Goal: Task Accomplishment & Management: Complete application form

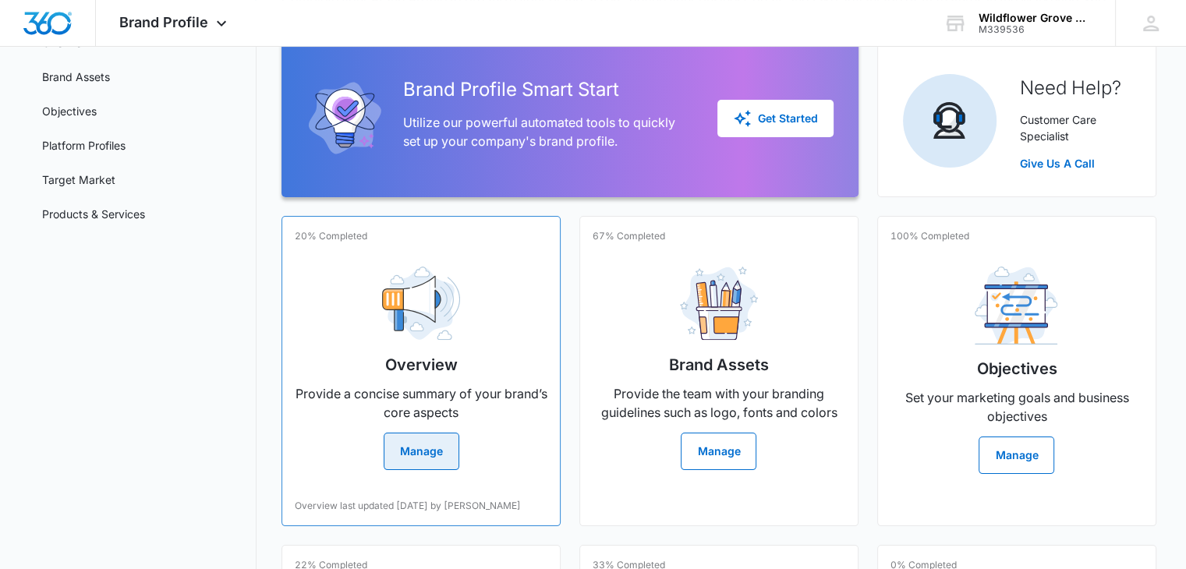
scroll to position [144, 0]
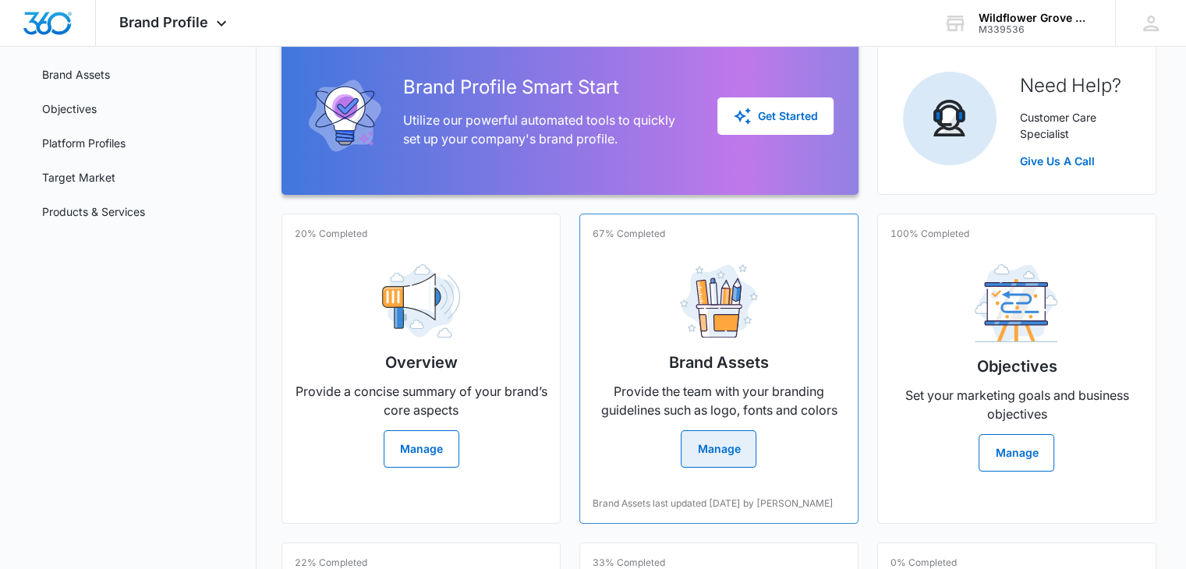
drag, startPoint x: 443, startPoint y: 443, endPoint x: 734, endPoint y: 443, distance: 290.8
click at [734, 443] on button "Manage" at bounding box center [719, 448] width 76 height 37
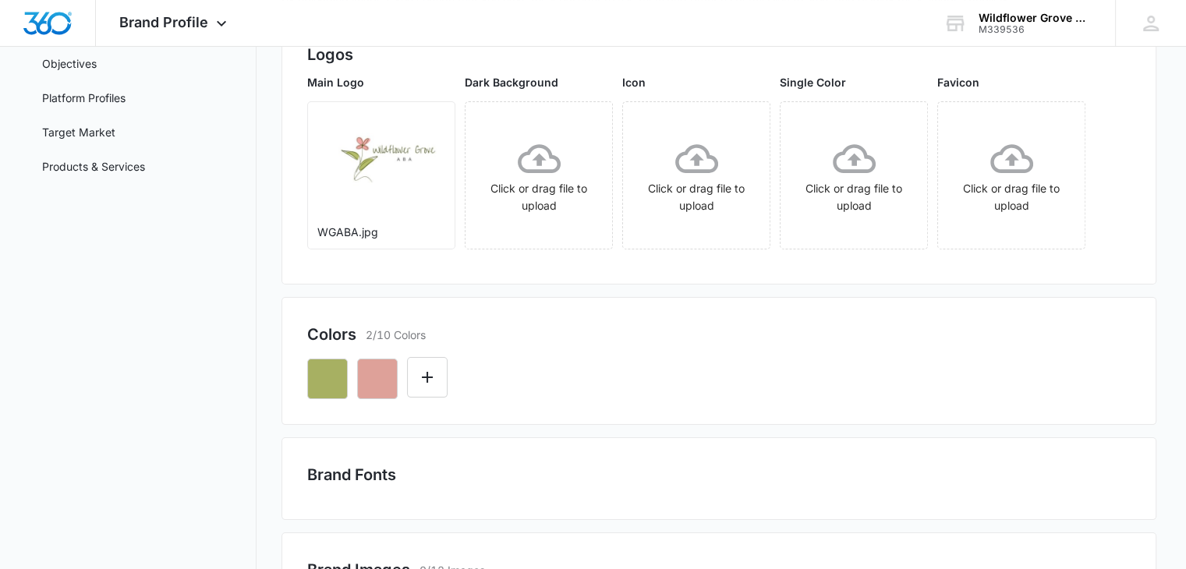
scroll to position [190, 0]
click at [981, 182] on div "Click or drag file to upload" at bounding box center [1011, 174] width 147 height 77
click at [978, 175] on div "Click or drag file to upload" at bounding box center [1011, 174] width 147 height 77
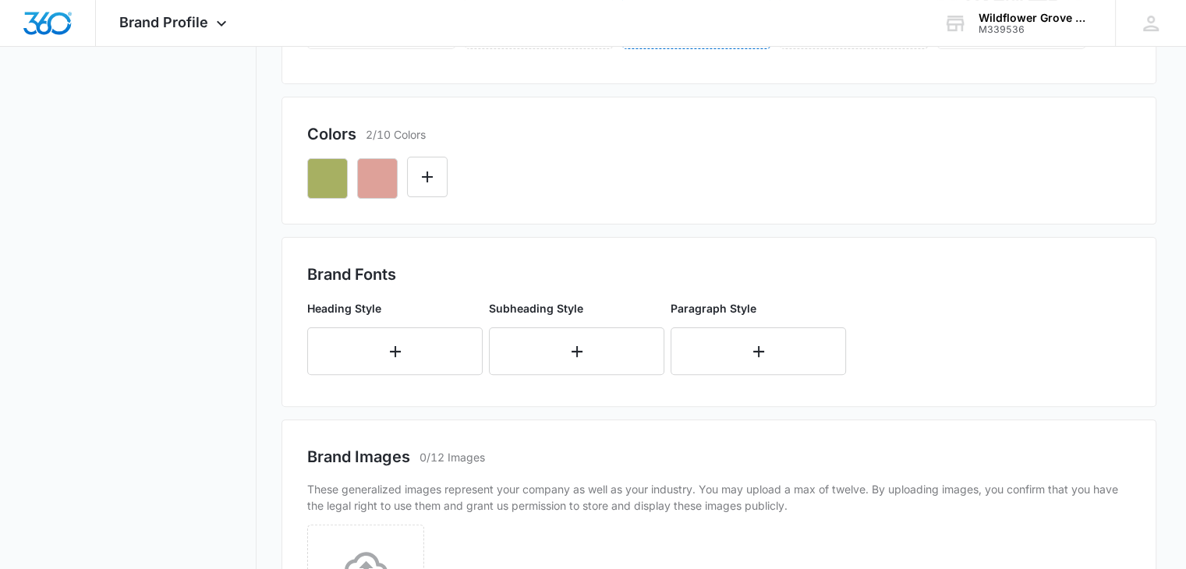
scroll to position [555, 0]
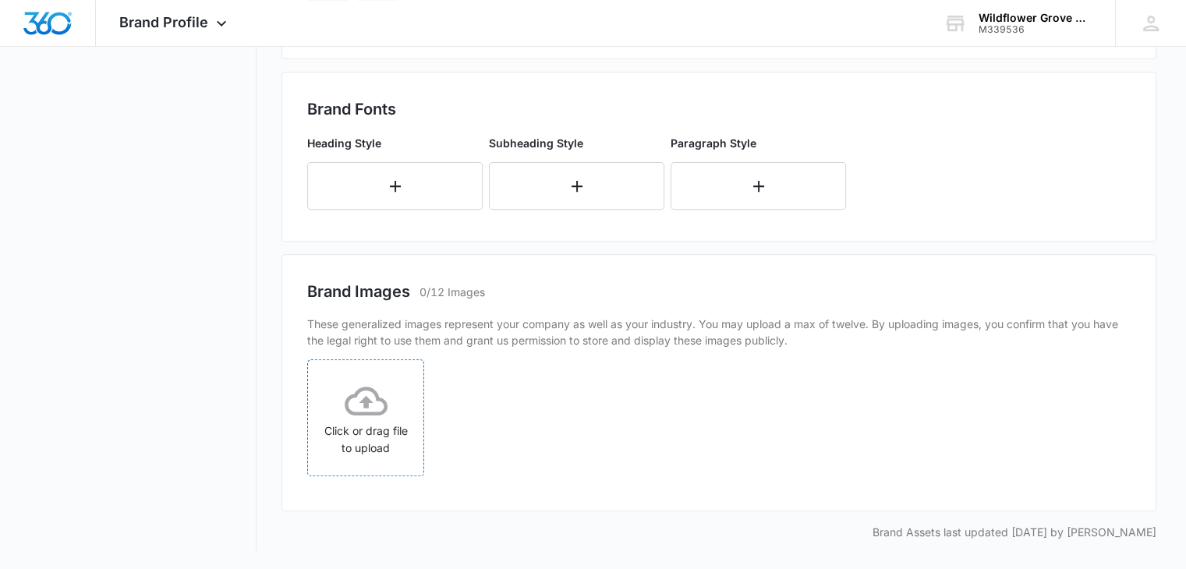
click at [362, 422] on div "Click or drag file to upload" at bounding box center [365, 418] width 115 height 77
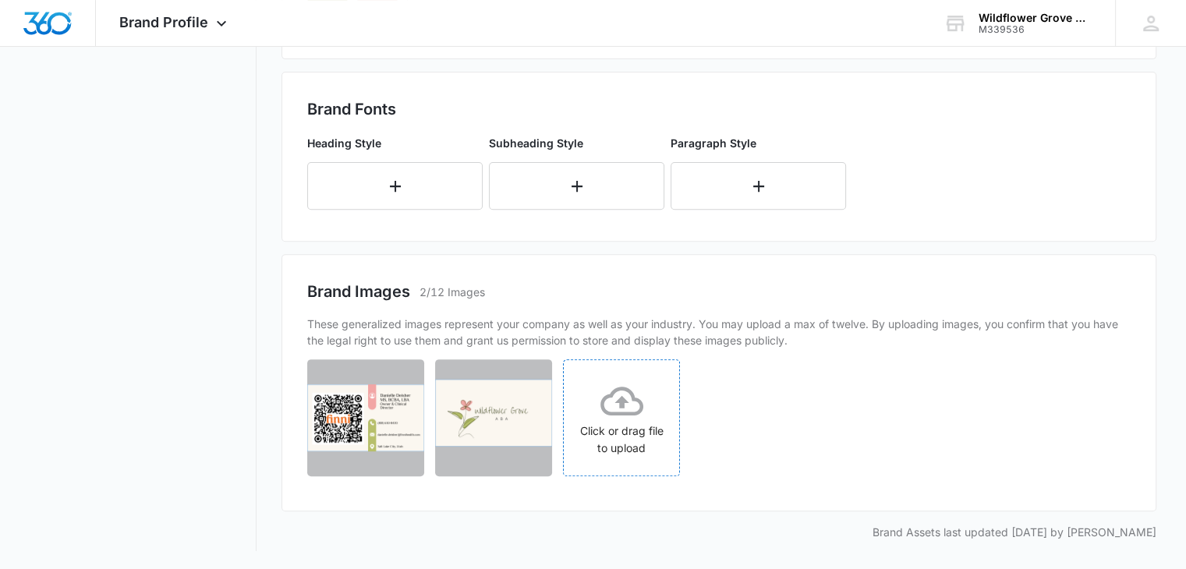
scroll to position [0, 0]
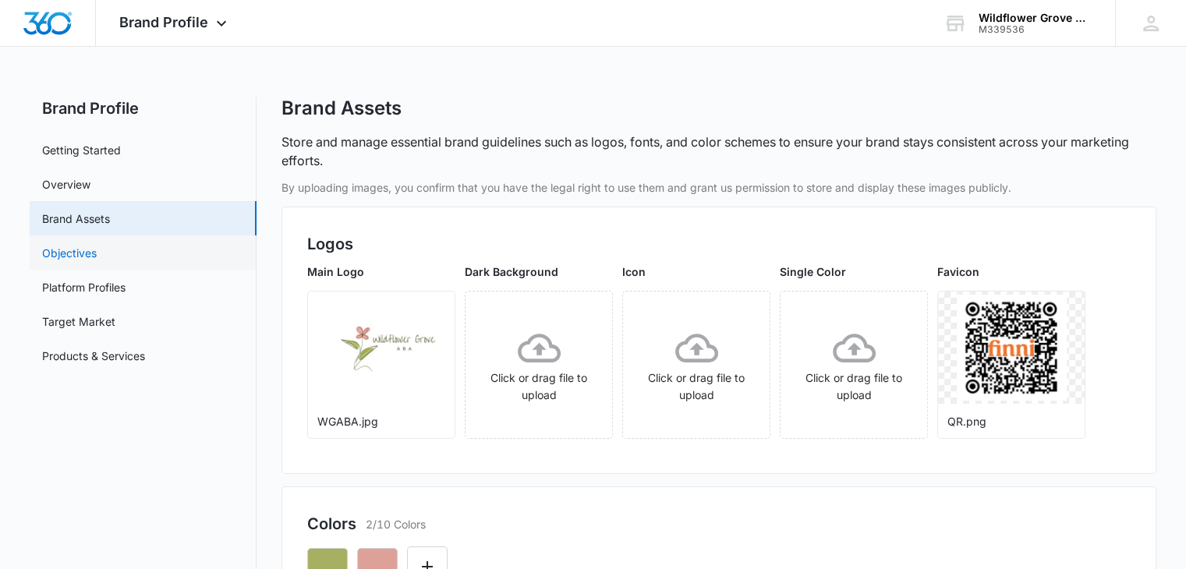
click at [97, 249] on link "Objectives" at bounding box center [69, 253] width 55 height 16
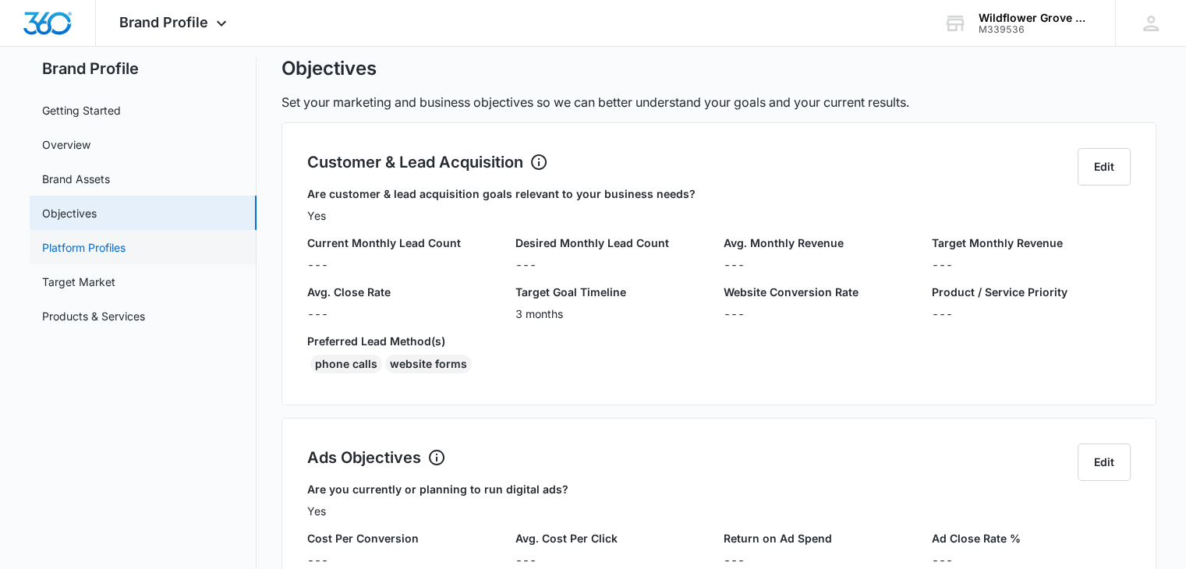
scroll to position [41, 0]
click at [115, 274] on link "Target Market" at bounding box center [78, 281] width 73 height 16
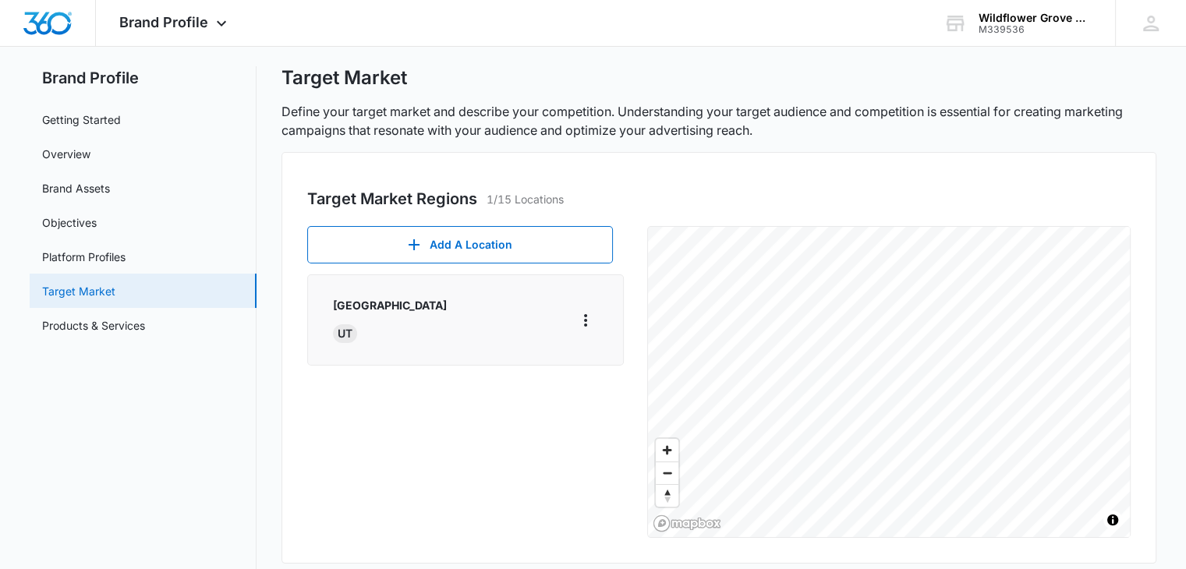
scroll to position [31, 0]
click at [125, 263] on link "Platform Profiles" at bounding box center [83, 256] width 83 height 16
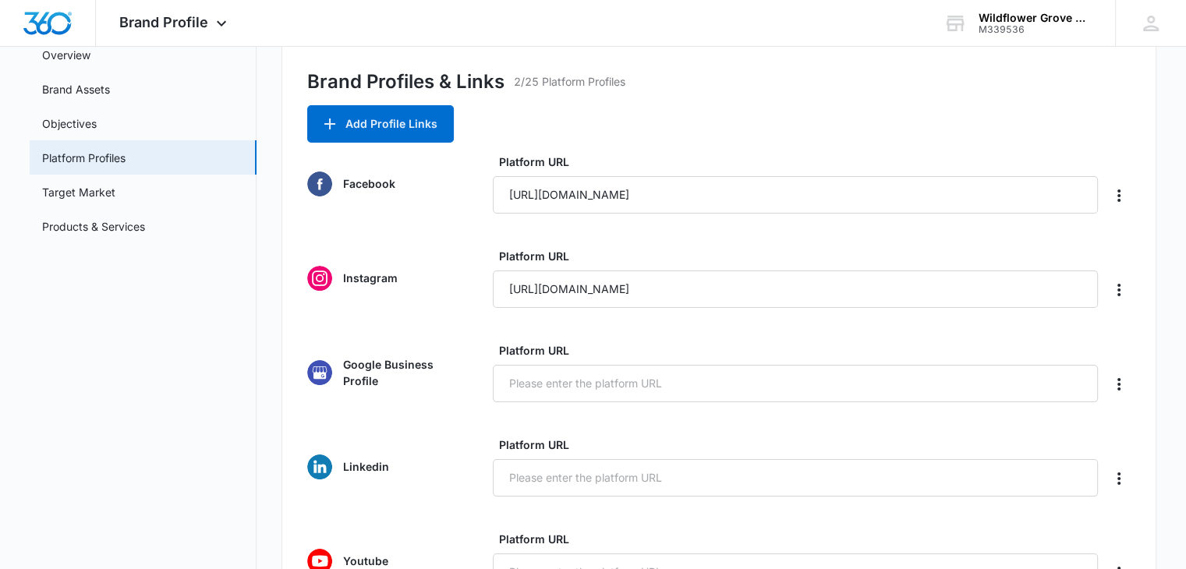
scroll to position [168, 0]
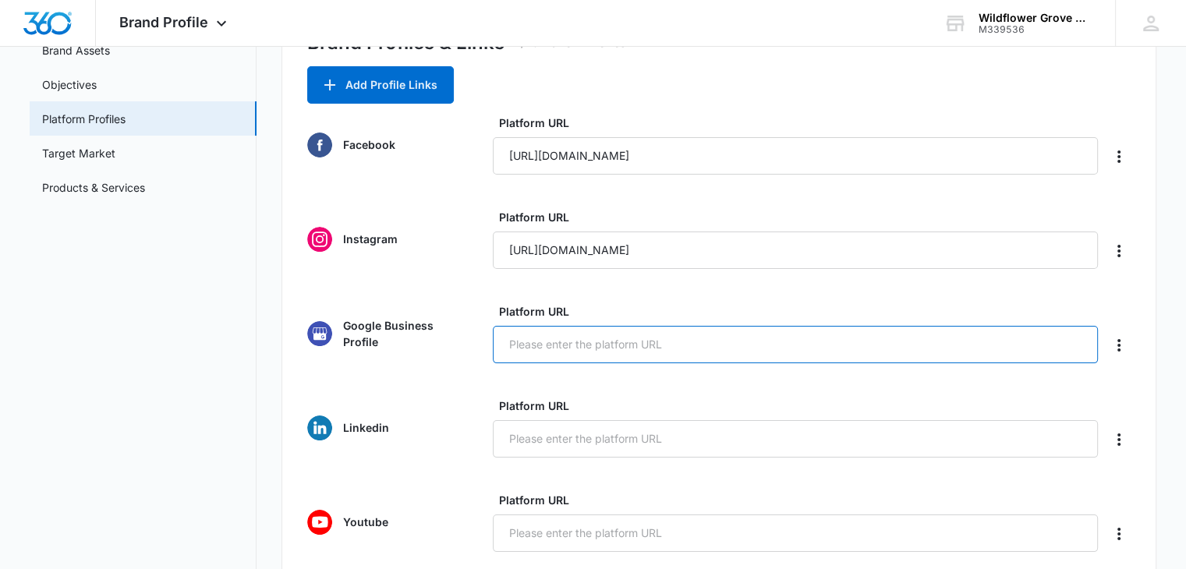
click at [561, 338] on input "Platform URL" at bounding box center [795, 344] width 605 height 37
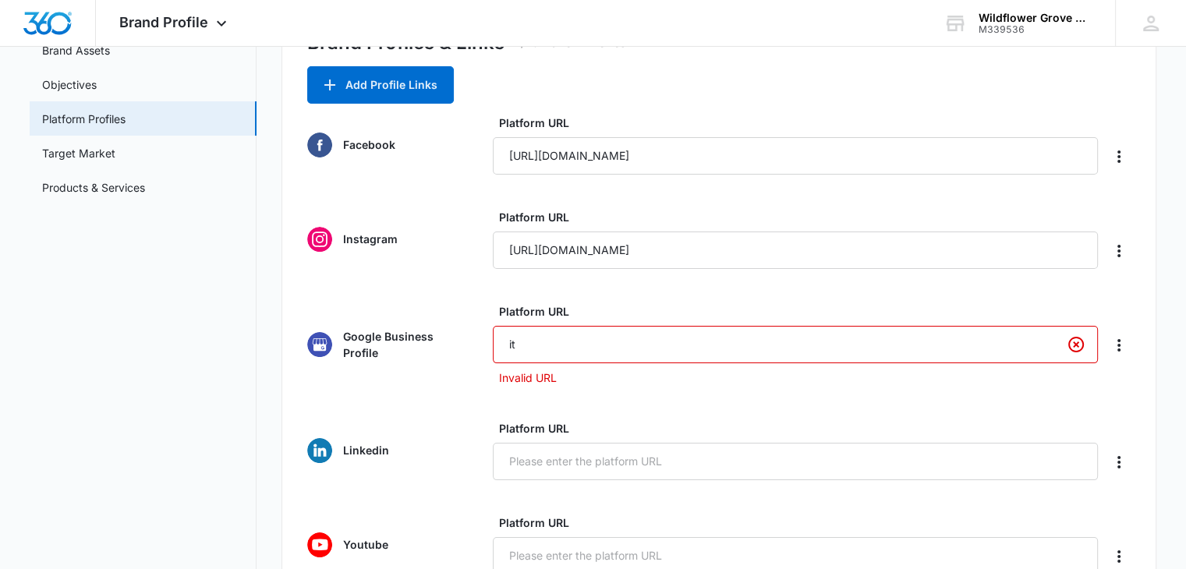
type input "i"
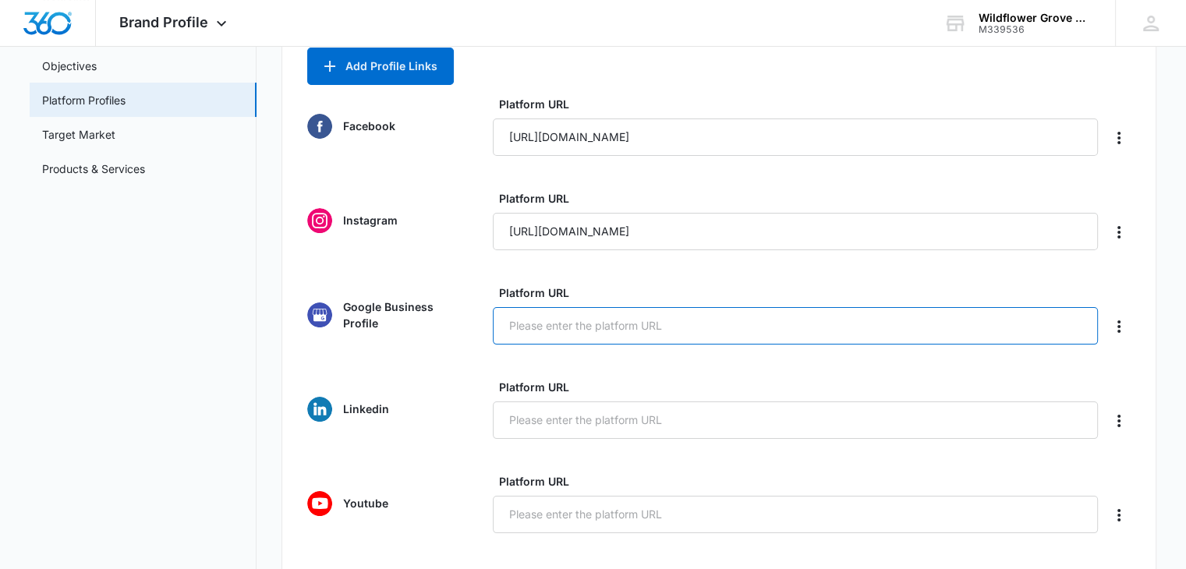
scroll to position [187, 0]
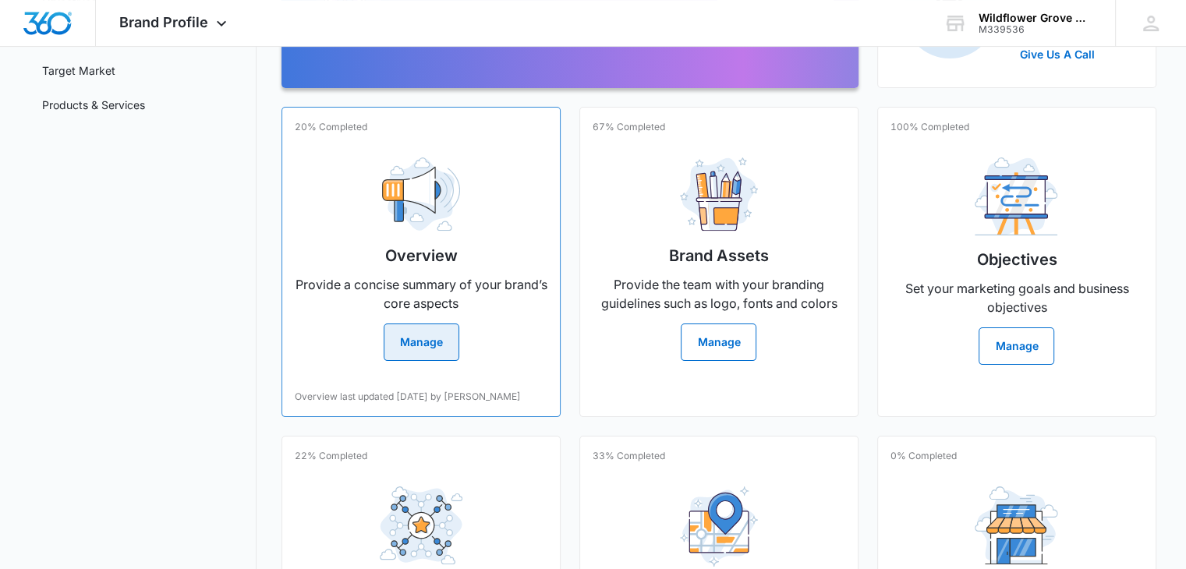
scroll to position [254, 0]
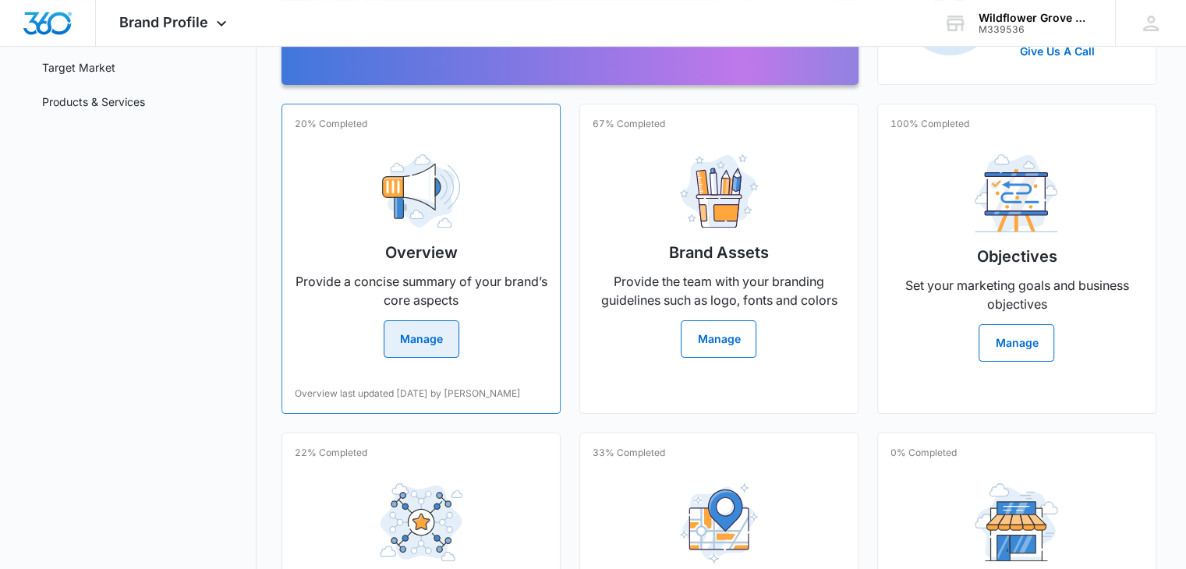
click at [419, 324] on button "Manage" at bounding box center [422, 338] width 76 height 37
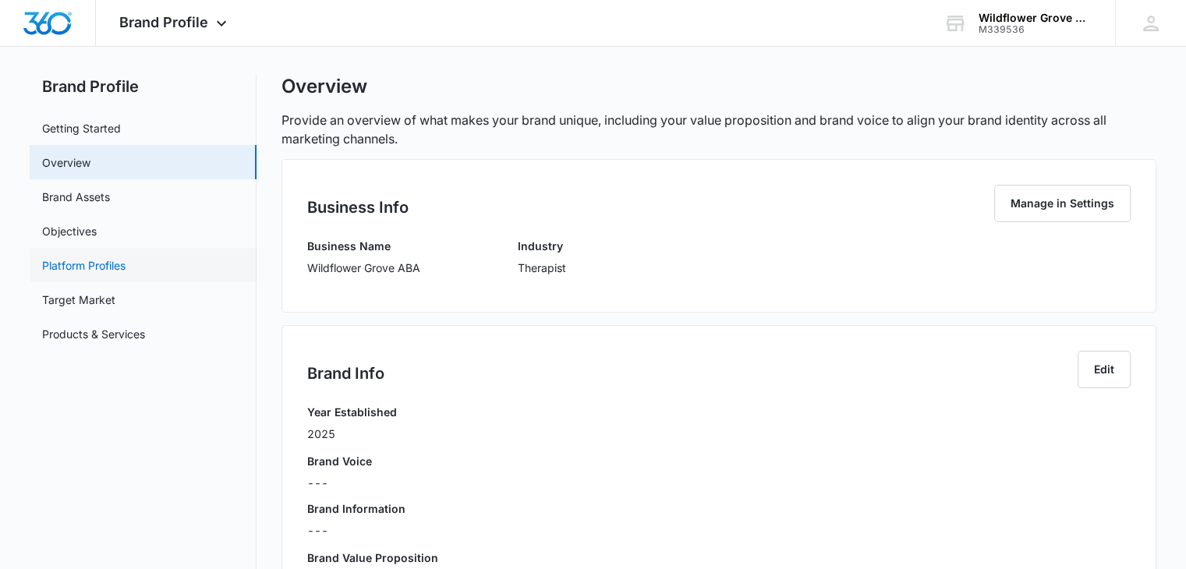
scroll to position [22, 0]
click at [126, 267] on link "Platform Profiles" at bounding box center [83, 265] width 83 height 16
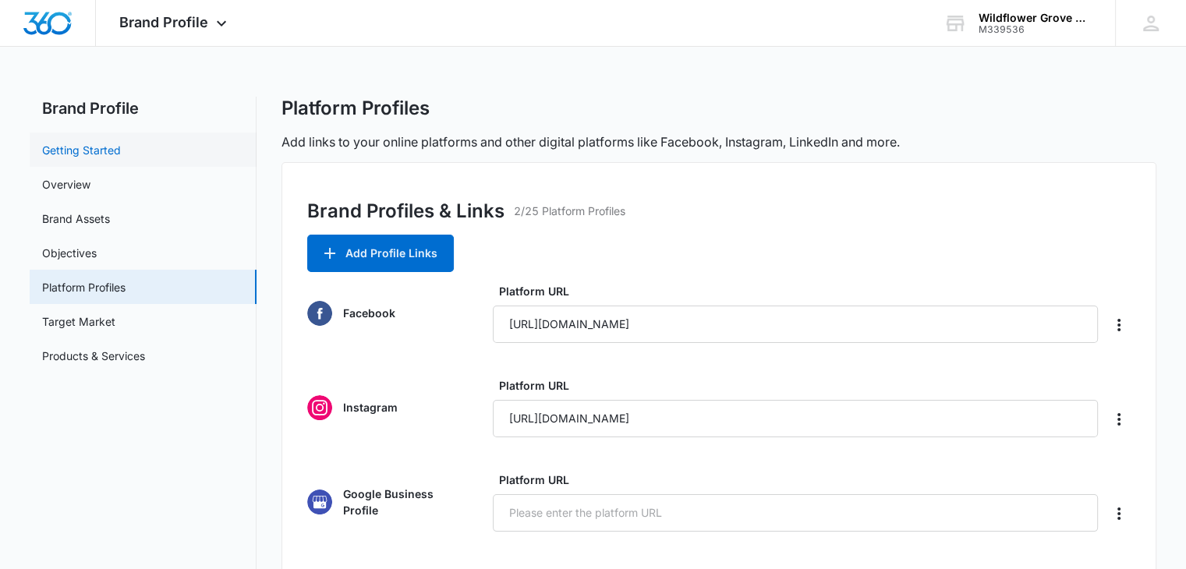
click at [112, 149] on link "Getting Started" at bounding box center [81, 150] width 79 height 16
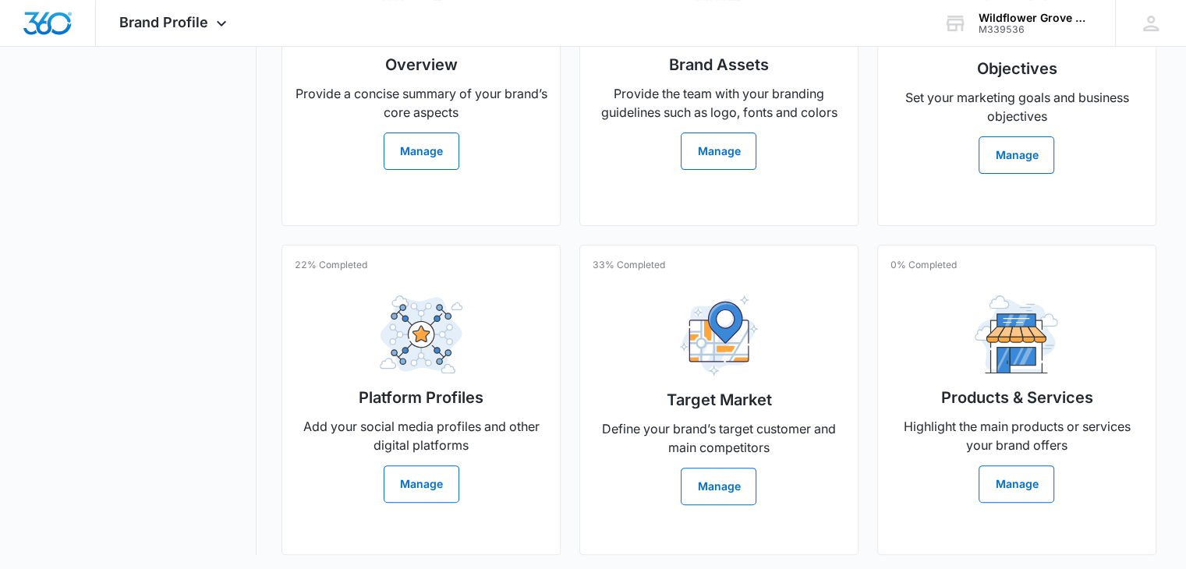
scroll to position [445, 0]
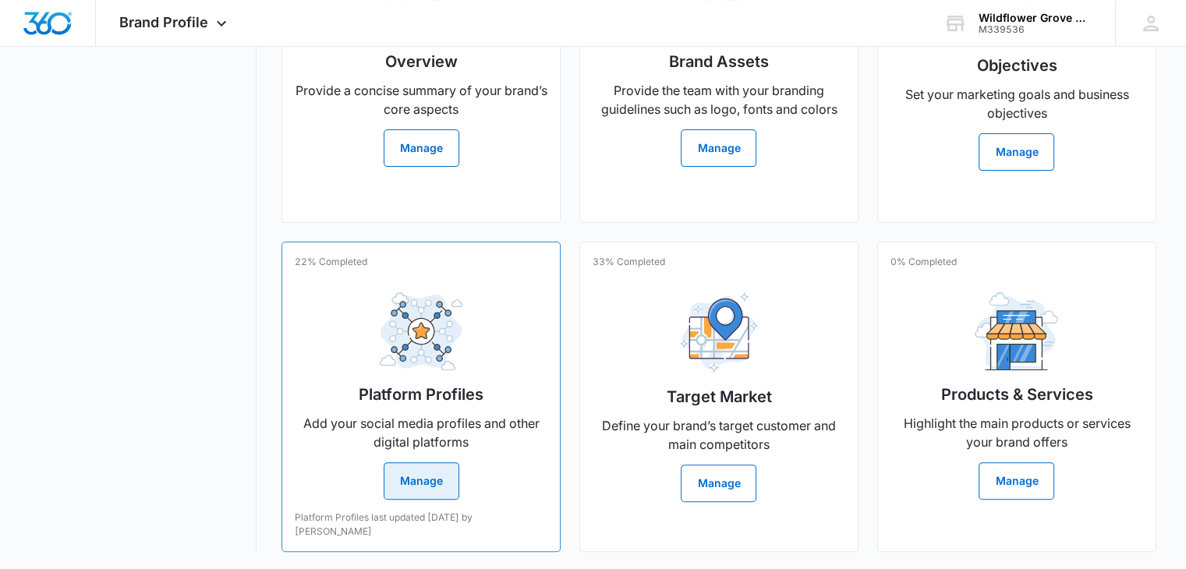
click at [408, 483] on button "Manage" at bounding box center [422, 480] width 76 height 37
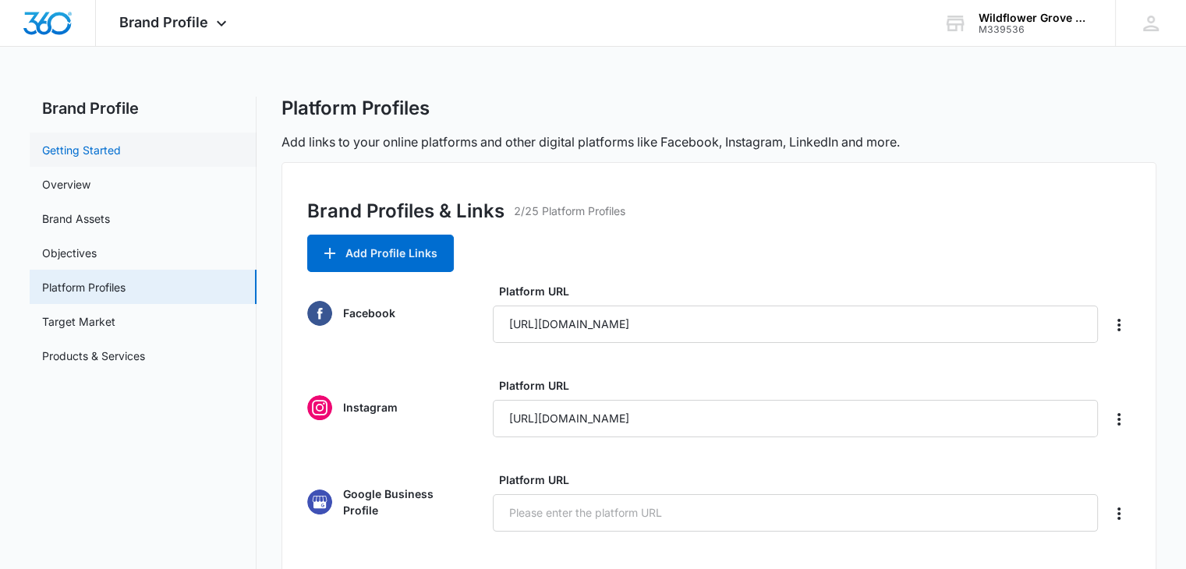
click at [110, 151] on link "Getting Started" at bounding box center [81, 150] width 79 height 16
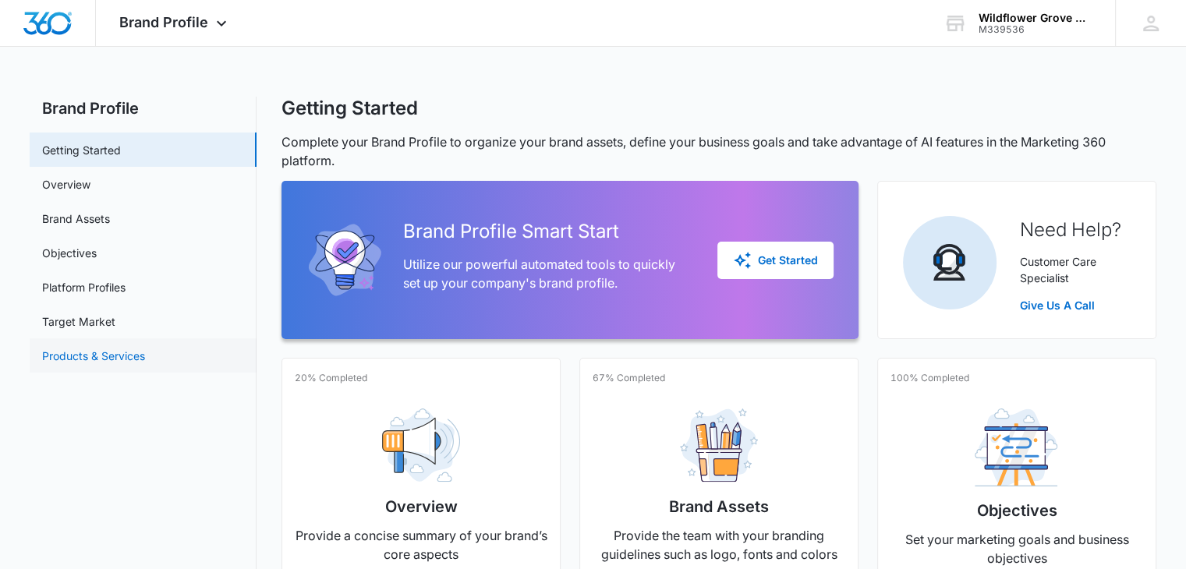
click at [139, 348] on link "Products & Services" at bounding box center [93, 356] width 103 height 16
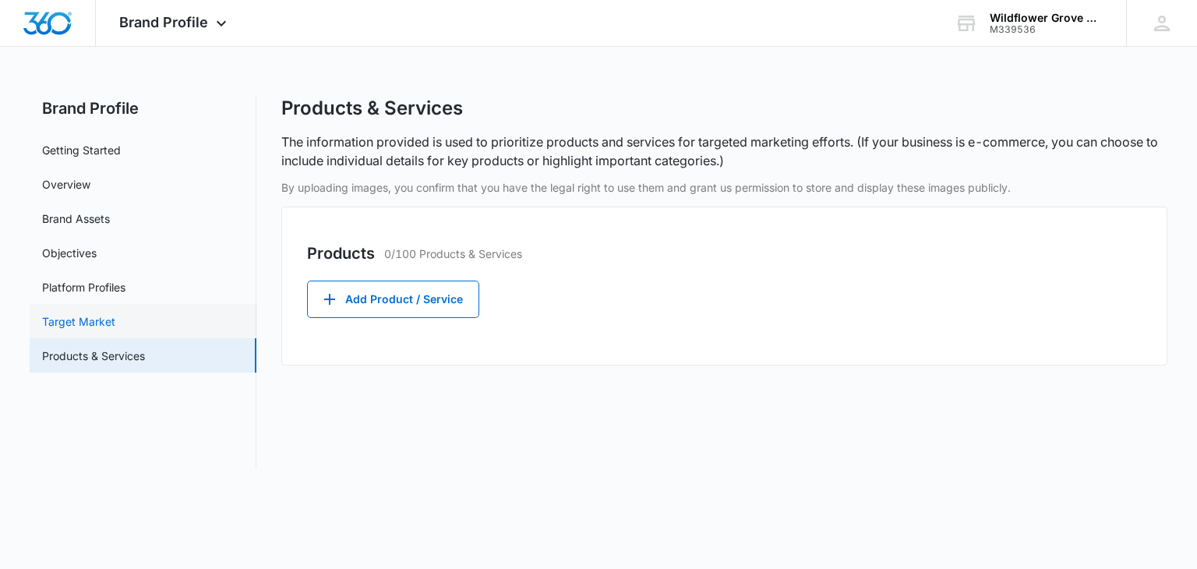
click at [115, 327] on link "Target Market" at bounding box center [78, 321] width 73 height 16
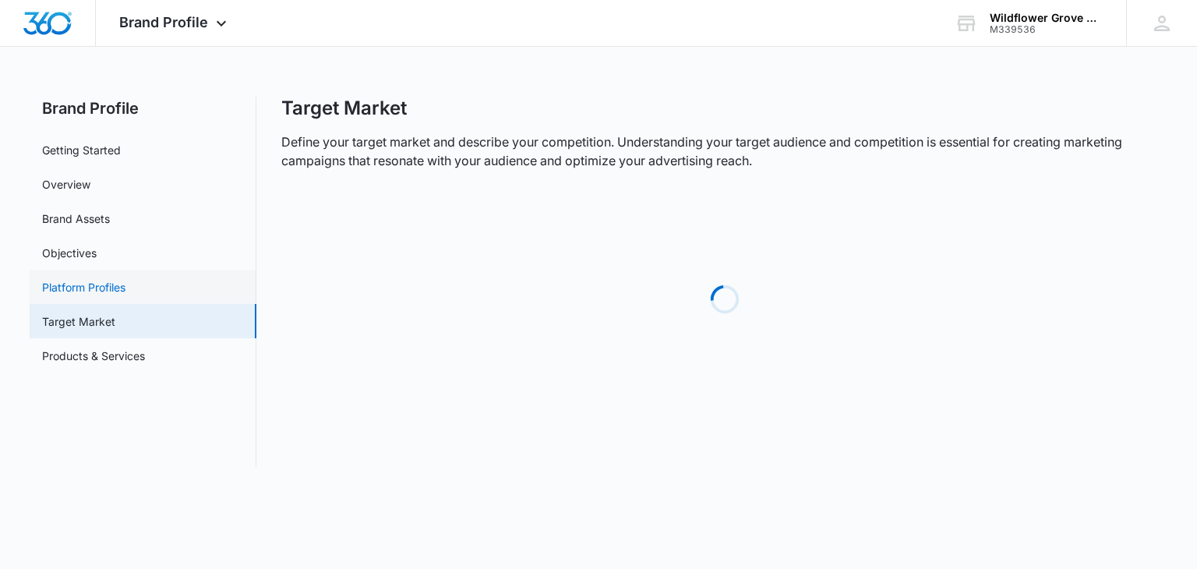
click at [124, 295] on link "Platform Profiles" at bounding box center [83, 287] width 83 height 16
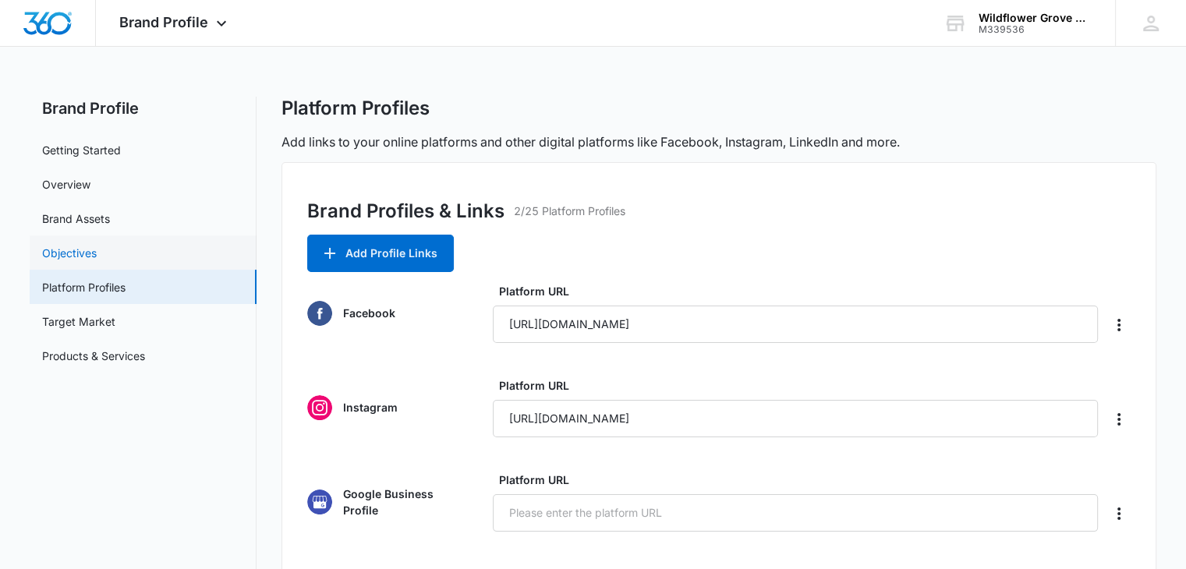
click at [97, 250] on link "Objectives" at bounding box center [69, 253] width 55 height 16
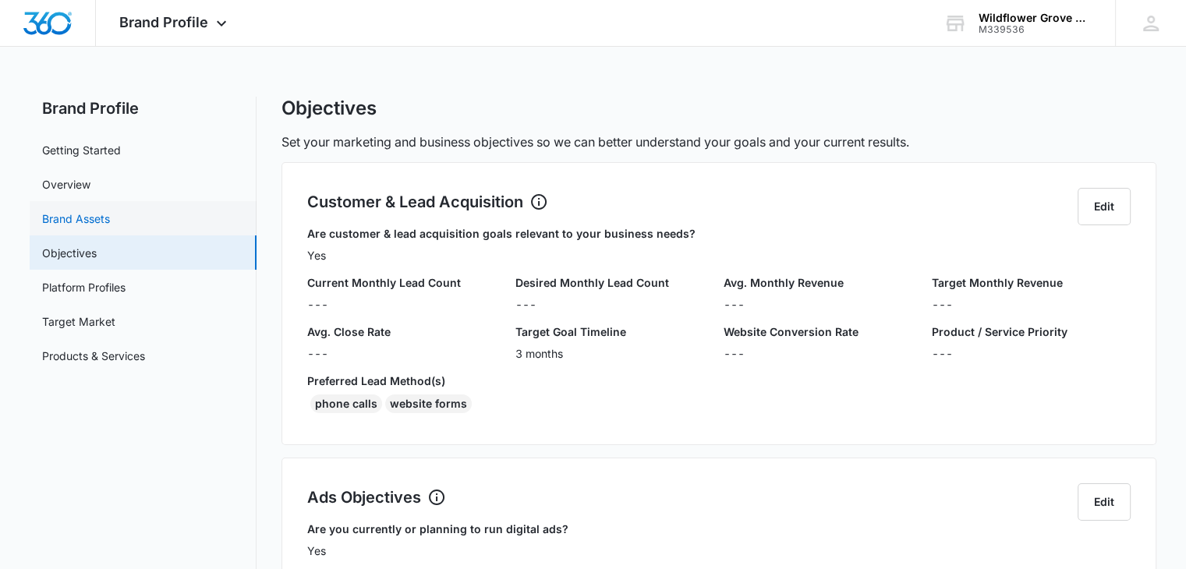
click at [110, 224] on link "Brand Assets" at bounding box center [76, 218] width 68 height 16
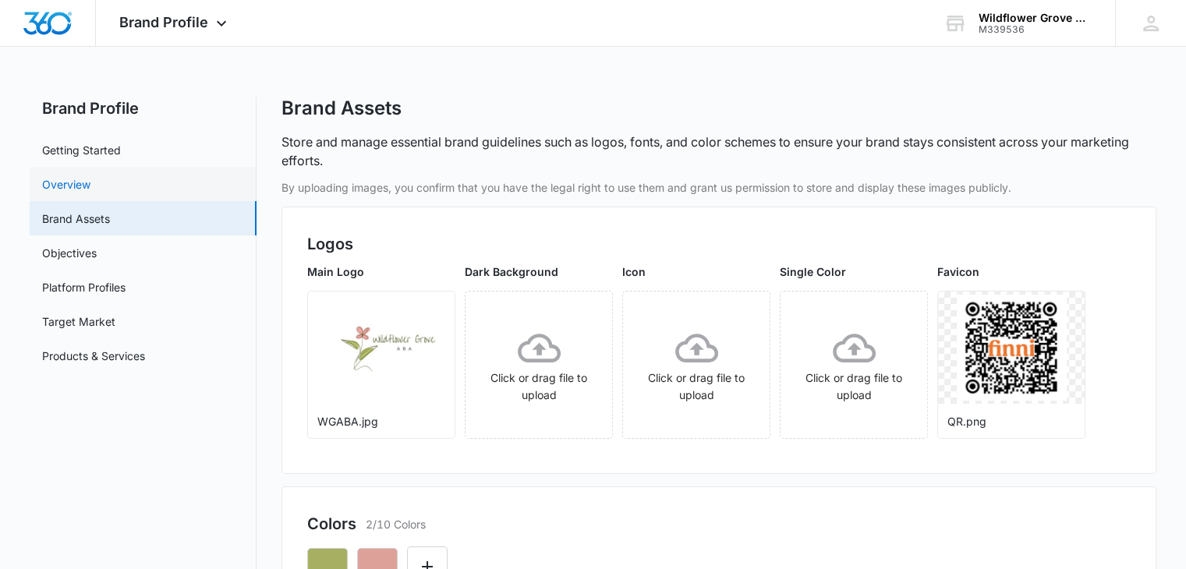
click at [90, 183] on link "Overview" at bounding box center [66, 184] width 48 height 16
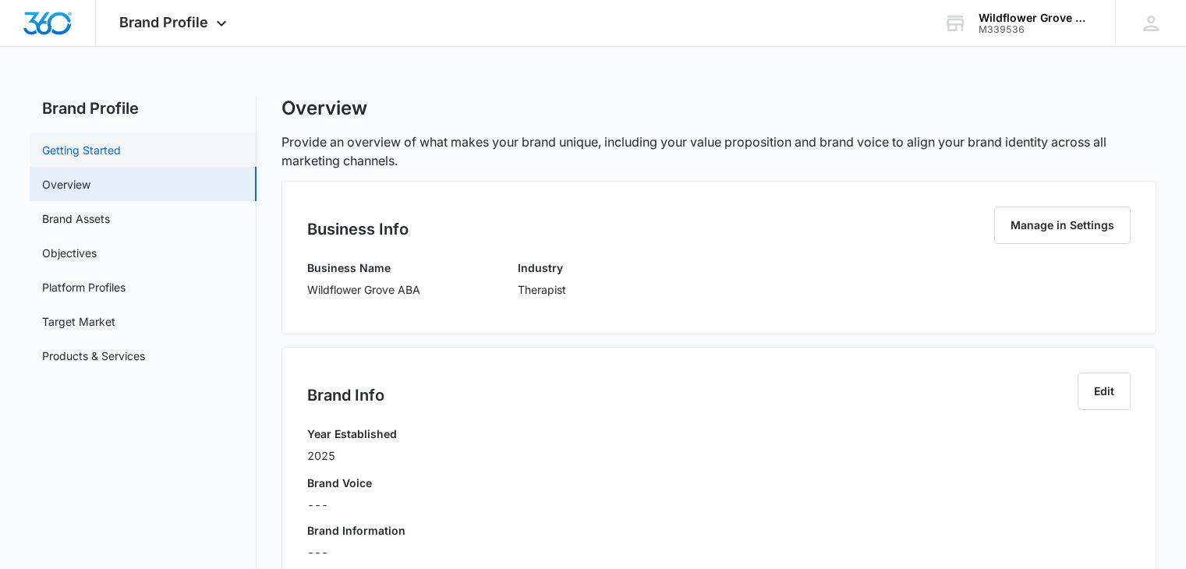
click at [118, 144] on link "Getting Started" at bounding box center [81, 150] width 79 height 16
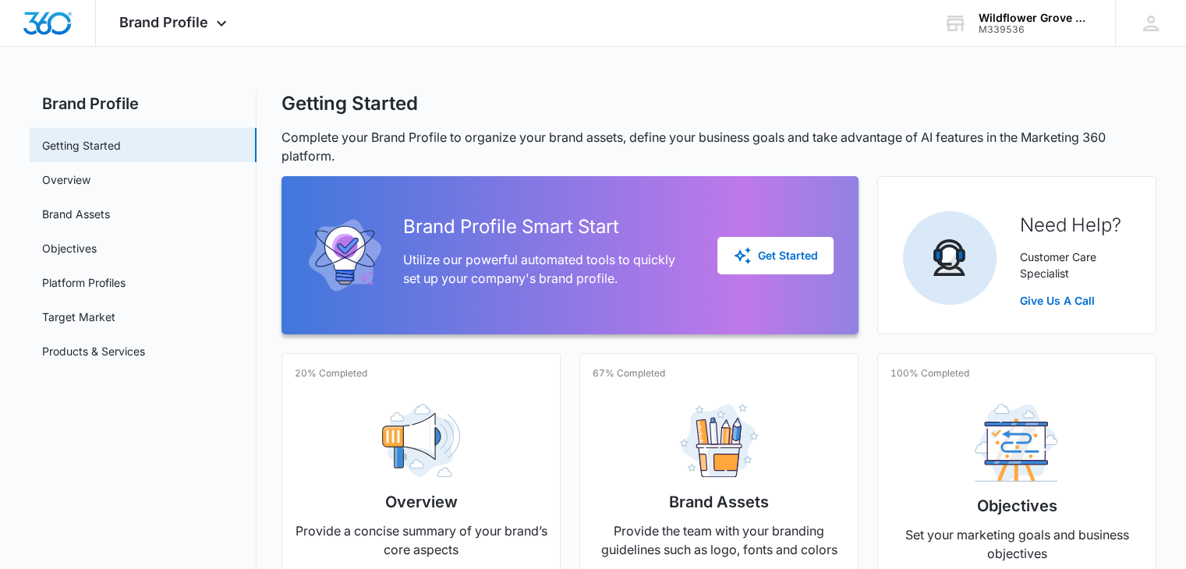
scroll to position [5, 0]
click at [752, 256] on div "Get Started" at bounding box center [775, 255] width 85 height 19
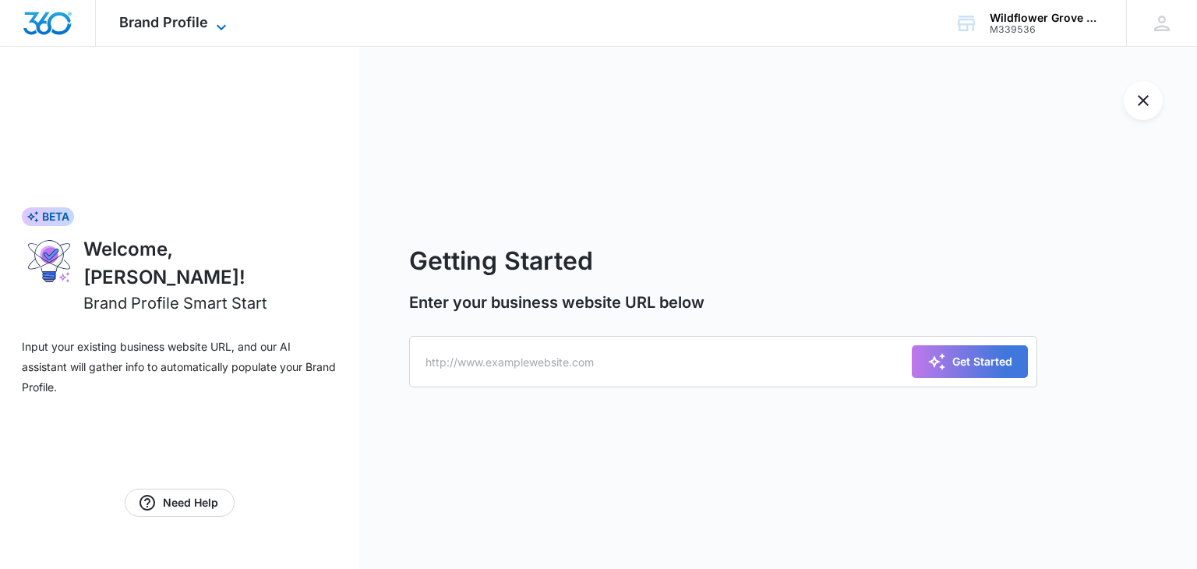
click at [202, 23] on span "Brand Profile" at bounding box center [163, 22] width 89 height 16
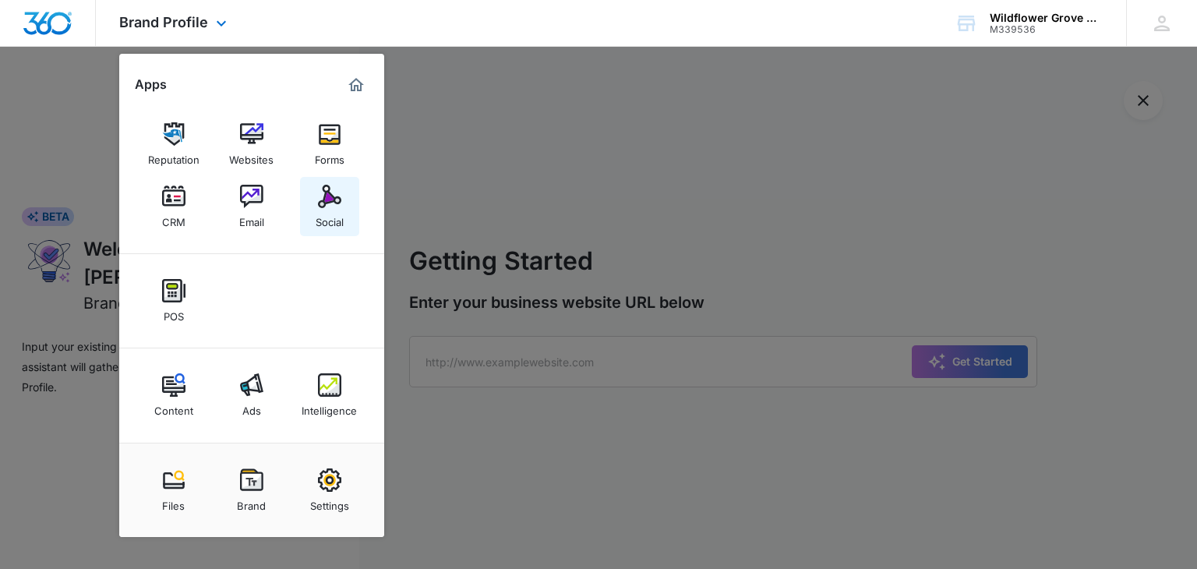
click at [317, 210] on div "Social" at bounding box center [330, 218] width 28 height 20
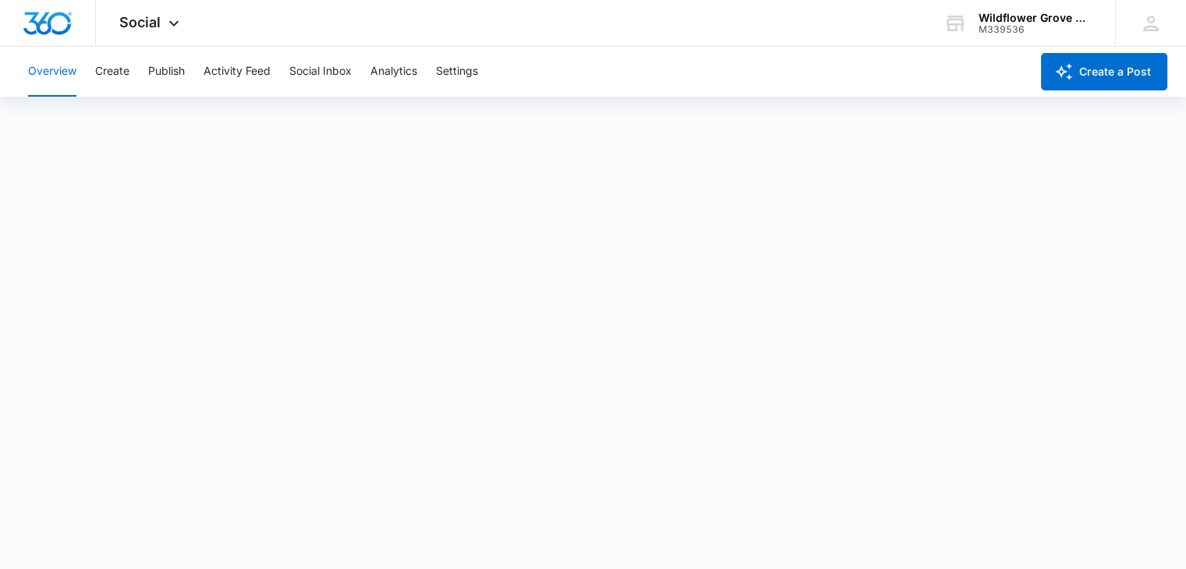
scroll to position [4, 0]
click at [135, 20] on span "Social" at bounding box center [139, 22] width 41 height 16
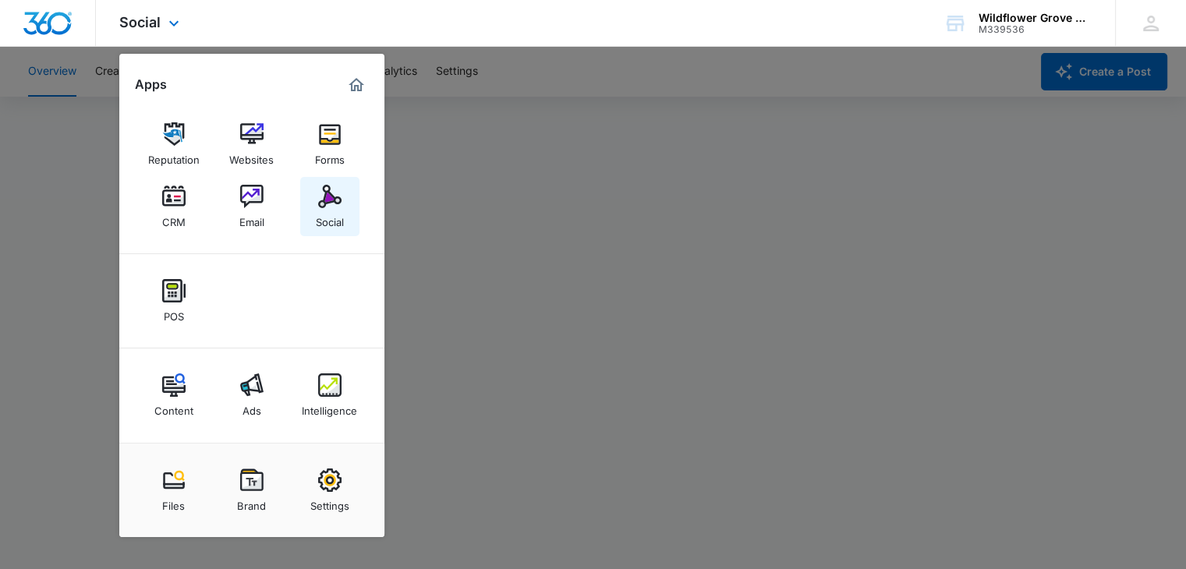
click at [326, 200] on img at bounding box center [329, 196] width 23 height 23
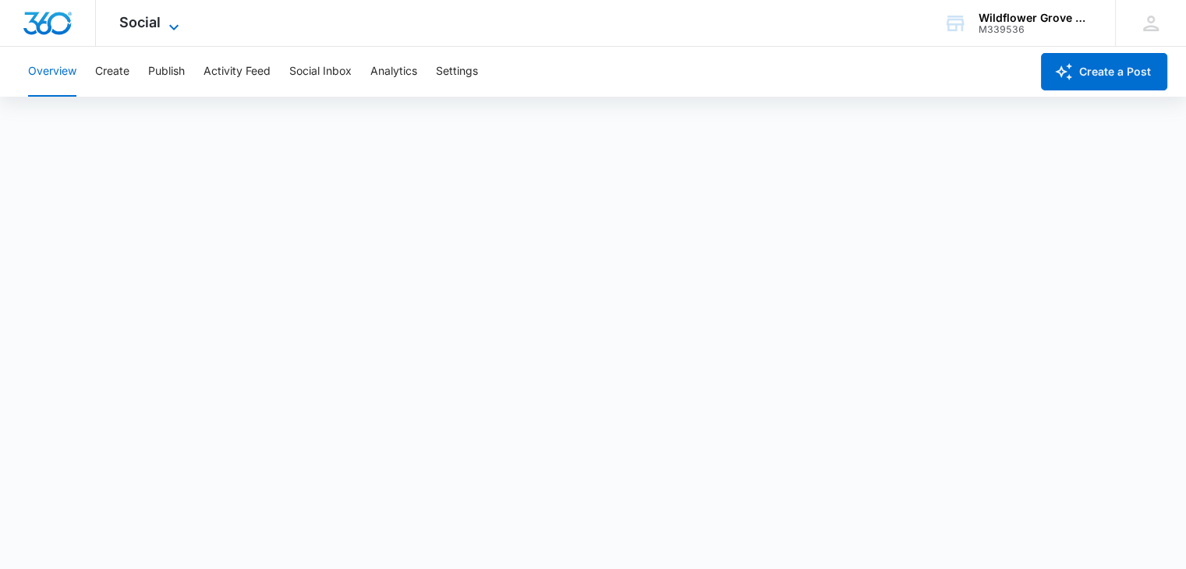
click at [149, 19] on span "Social" at bounding box center [139, 22] width 41 height 16
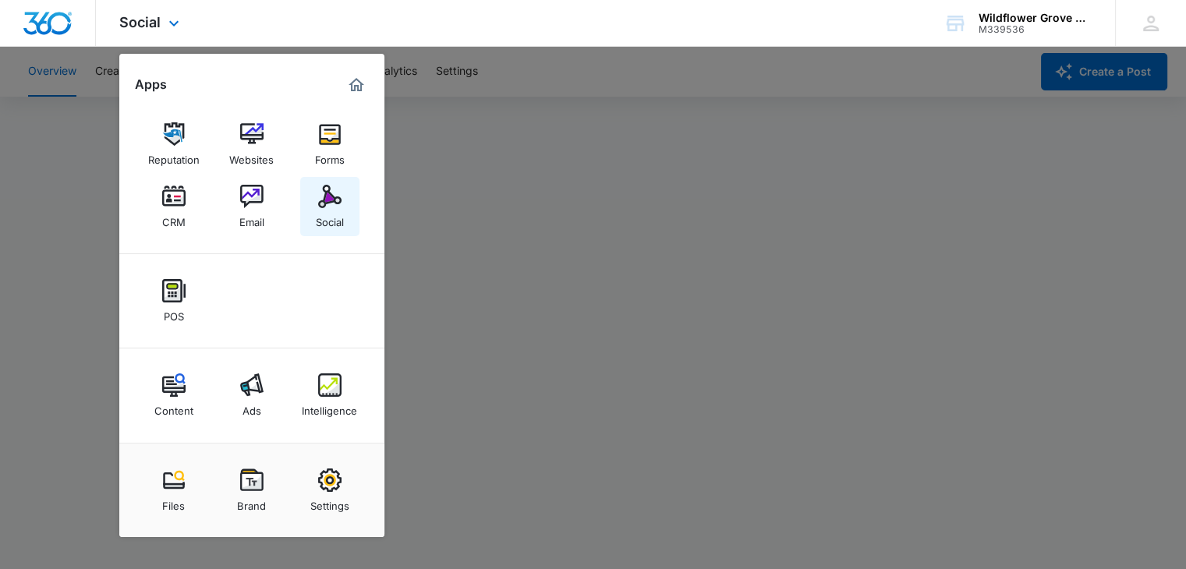
click at [328, 196] on img at bounding box center [329, 196] width 23 height 23
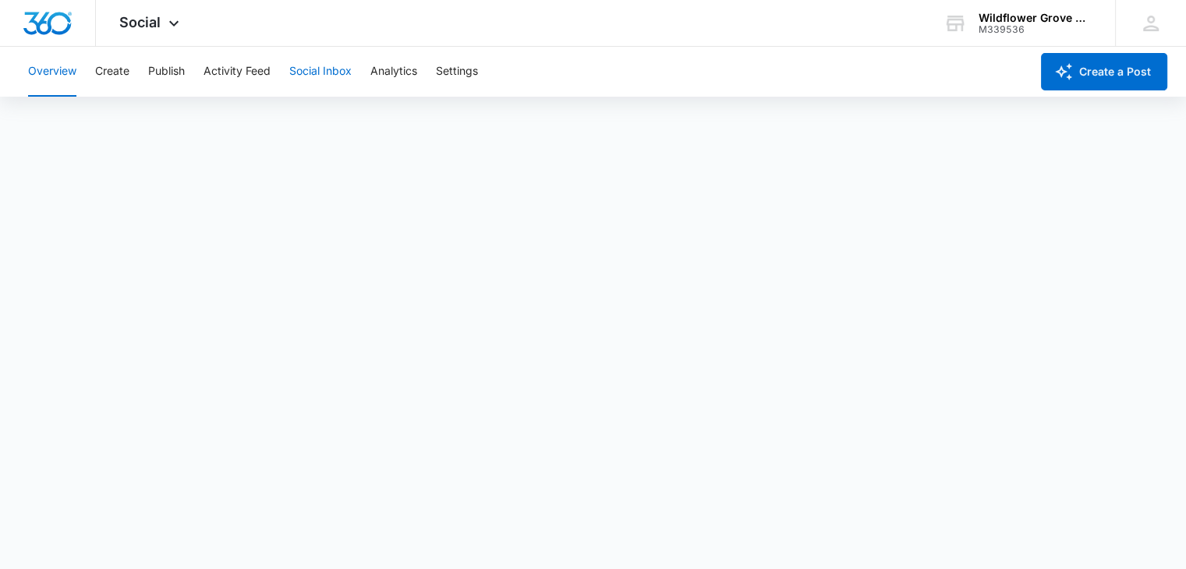
scroll to position [4, 0]
click at [137, 24] on span "Social" at bounding box center [139, 22] width 41 height 16
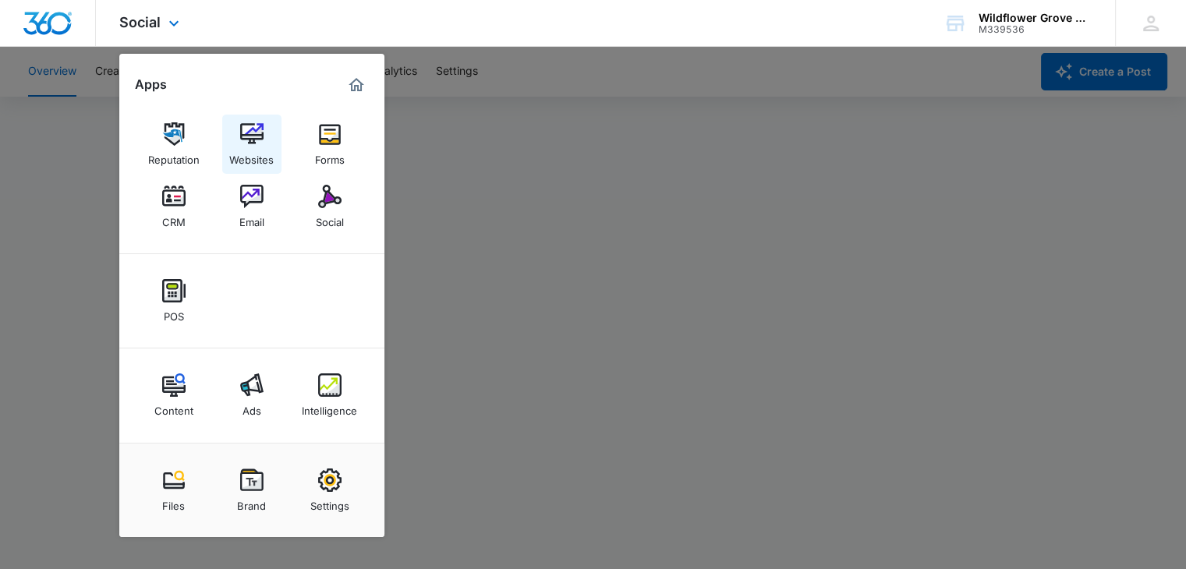
click at [248, 142] on img at bounding box center [251, 133] width 23 height 23
